Goal: Task Accomplishment & Management: Use online tool/utility

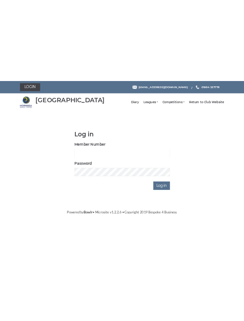
scroll to position [66, 0]
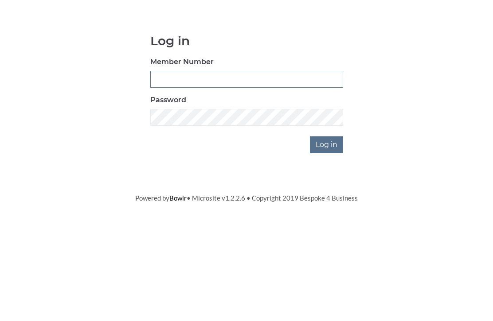
type input "0948"
click at [327, 203] on input "Log in" at bounding box center [326, 211] width 33 height 17
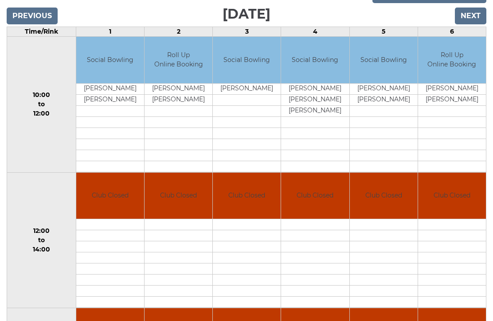
scroll to position [92, 0]
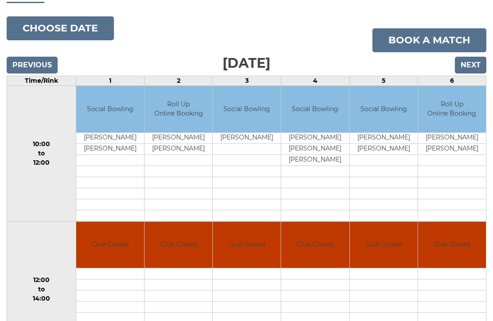
click at [480, 69] on input "Next" at bounding box center [470, 65] width 31 height 17
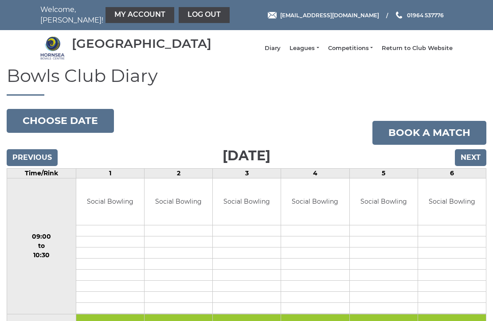
click at [477, 162] on input "Next" at bounding box center [470, 157] width 31 height 17
